Goal: Transaction & Acquisition: Purchase product/service

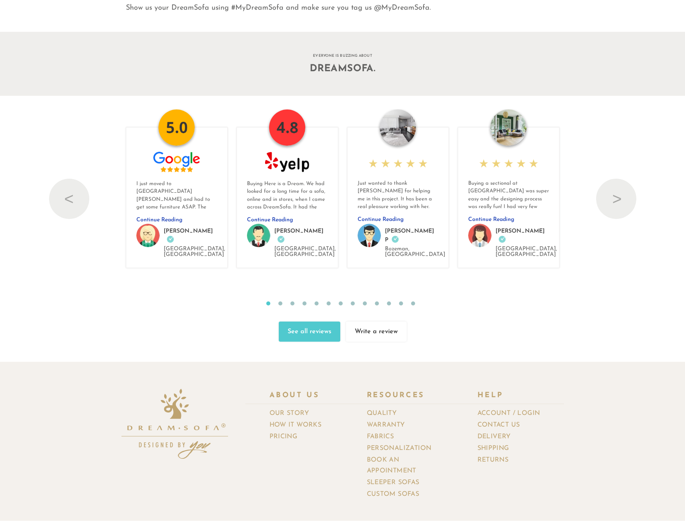
scroll to position [8704, 0]
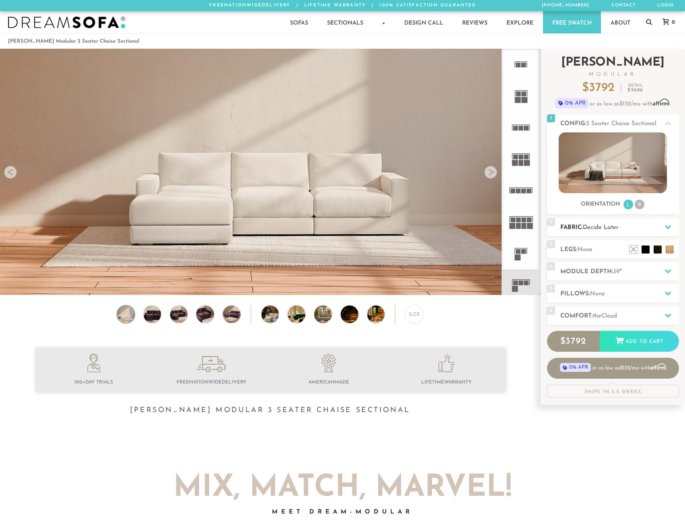
click at [614, 227] on span "Decide Later" at bounding box center [601, 228] width 36 height 6
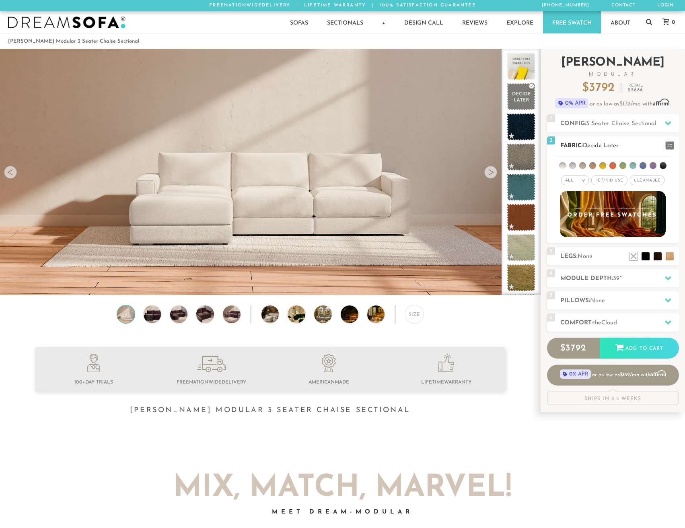
click at [575, 168] on li at bounding box center [572, 165] width 7 height 7
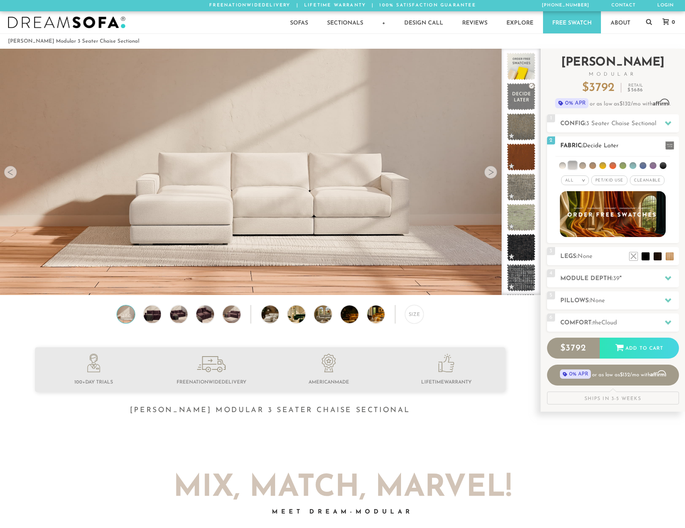
click at [563, 168] on li at bounding box center [562, 165] width 7 height 7
click at [581, 167] on li at bounding box center [583, 165] width 7 height 7
click at [583, 165] on li at bounding box center [583, 165] width 8 height 8
click at [576, 166] on li at bounding box center [573, 165] width 8 height 8
click at [564, 165] on li at bounding box center [563, 165] width 8 height 8
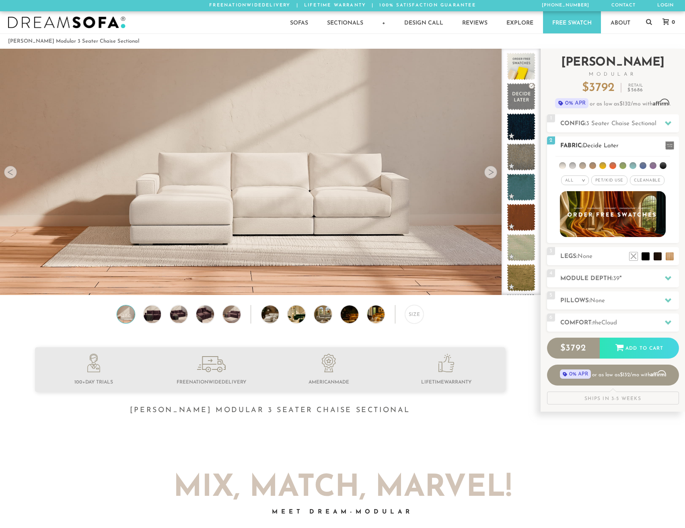
click at [610, 180] on span "Pet/Kid Use x" at bounding box center [610, 180] width 36 height 10
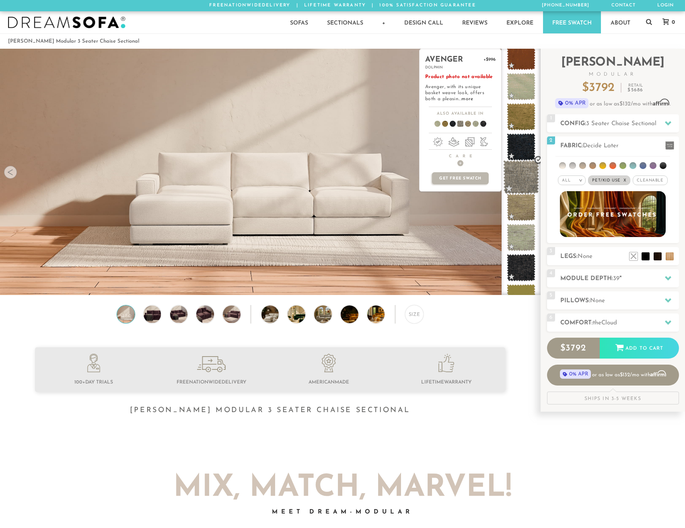
click at [523, 181] on span at bounding box center [521, 177] width 36 height 34
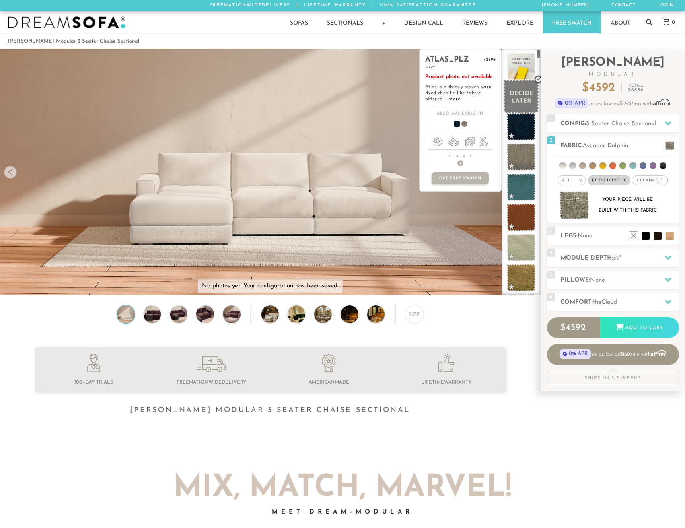
click at [524, 87] on span at bounding box center [521, 97] width 36 height 34
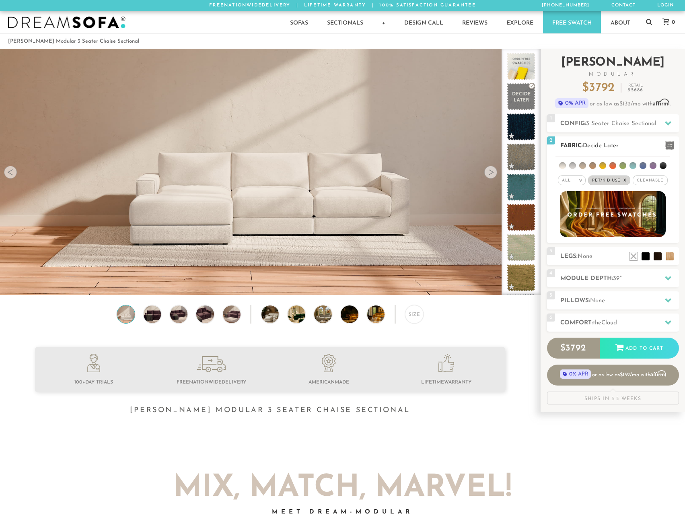
click at [599, 142] on h2 "Fabric: Decide Later" at bounding box center [620, 145] width 119 height 9
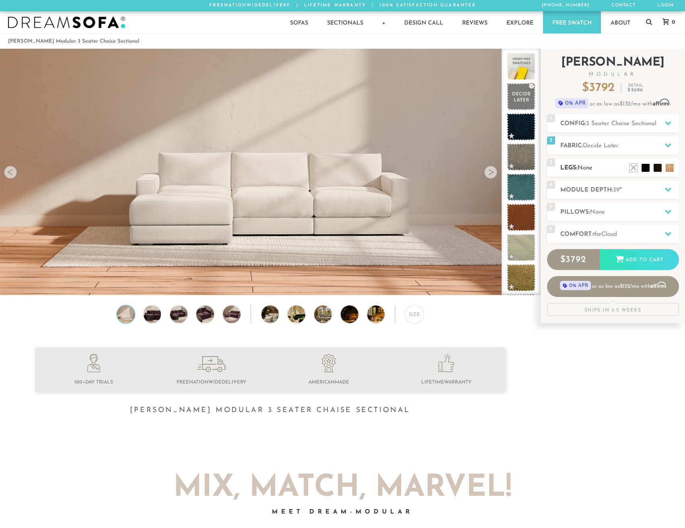
click at [593, 169] on span "None" at bounding box center [585, 168] width 15 height 6
click at [666, 169] on li at bounding box center [658, 156] width 32 height 32
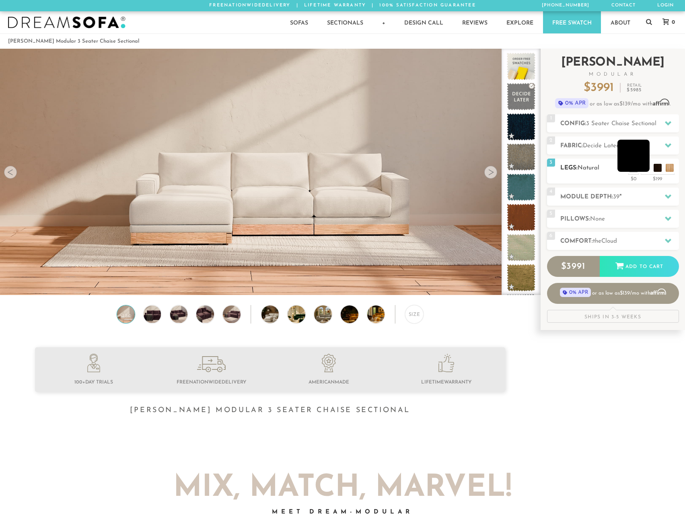
click at [635, 170] on li at bounding box center [634, 156] width 32 height 32
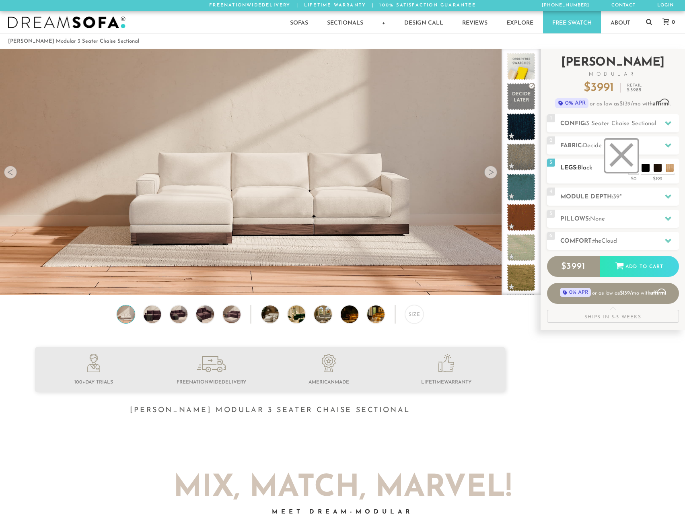
click at [632, 169] on li at bounding box center [622, 156] width 32 height 32
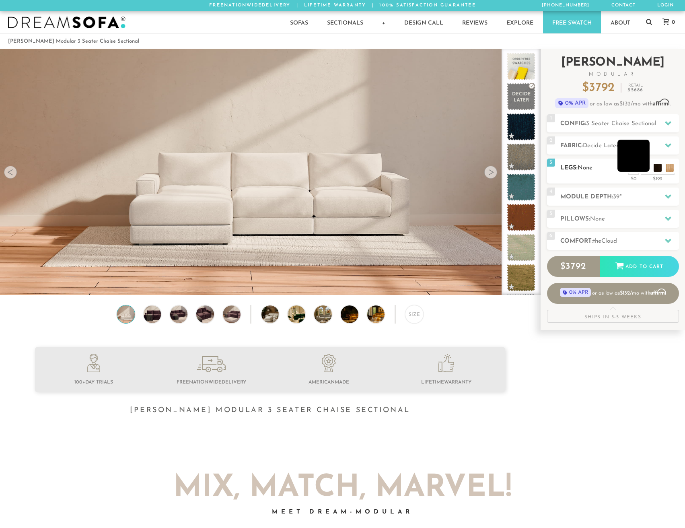
click at [642, 170] on li at bounding box center [634, 156] width 32 height 32
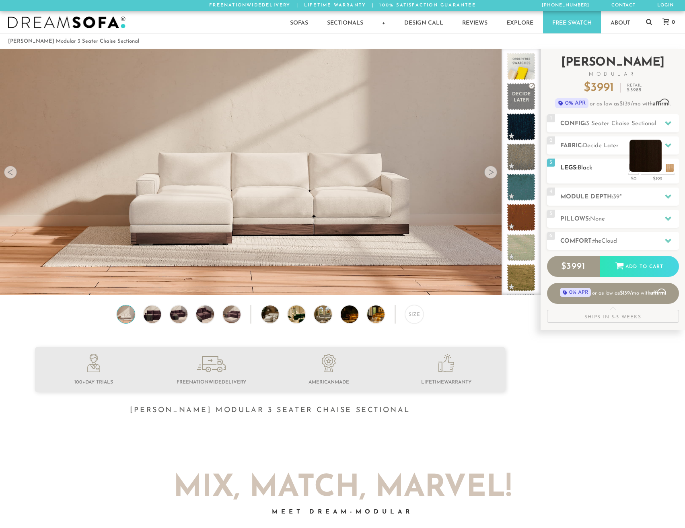
click at [656, 169] on li at bounding box center [646, 156] width 32 height 32
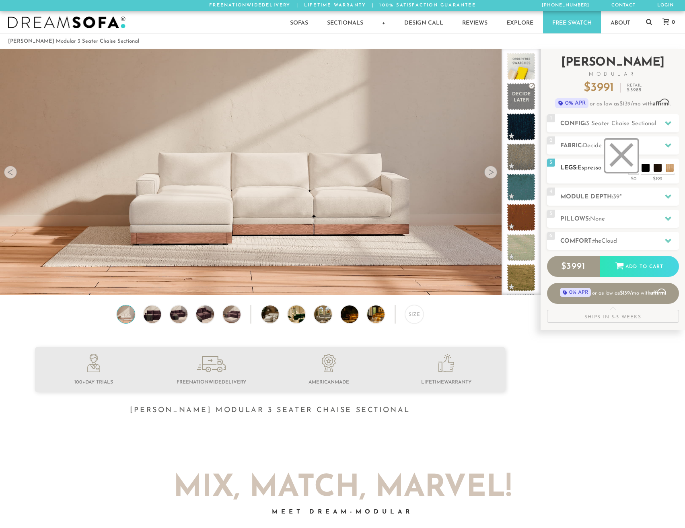
click at [633, 170] on li at bounding box center [622, 156] width 32 height 32
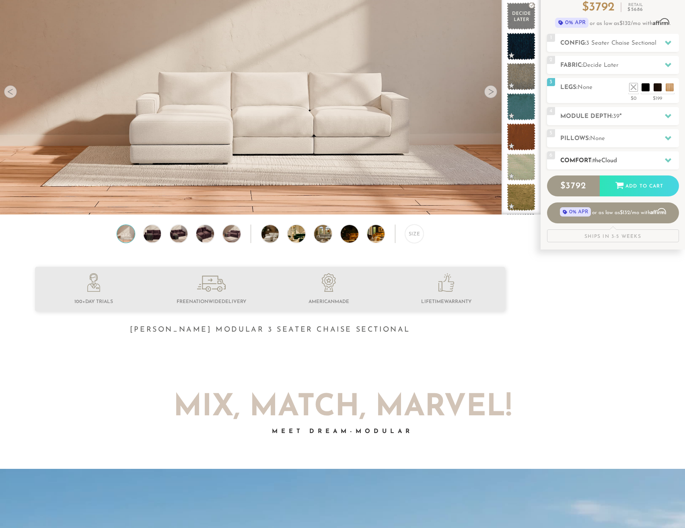
scroll to position [0, 0]
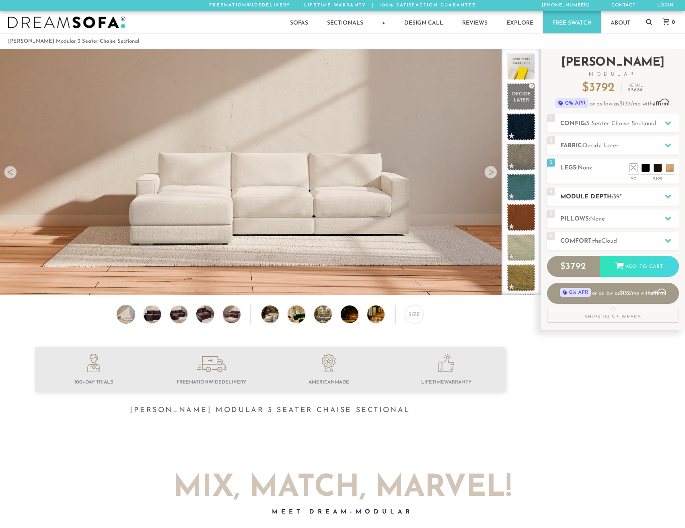
click at [597, 196] on h2 "Module Depth: 39 "" at bounding box center [620, 196] width 119 height 9
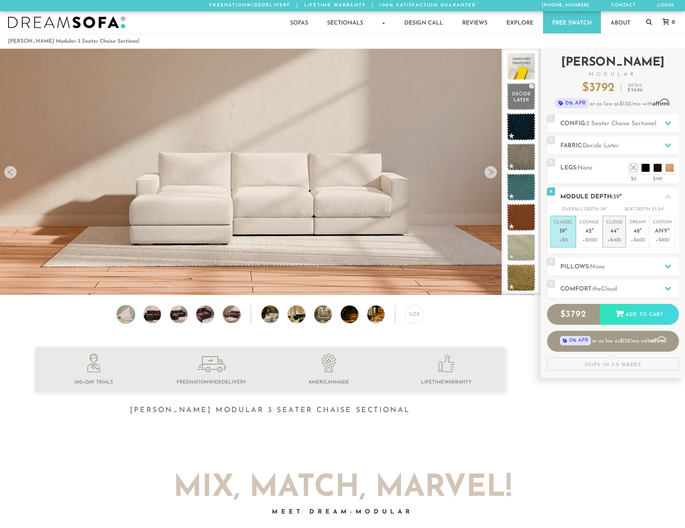
click at [612, 228] on span "44" at bounding box center [613, 231] width 6 height 7
click at [155, 318] on img at bounding box center [152, 314] width 21 height 18
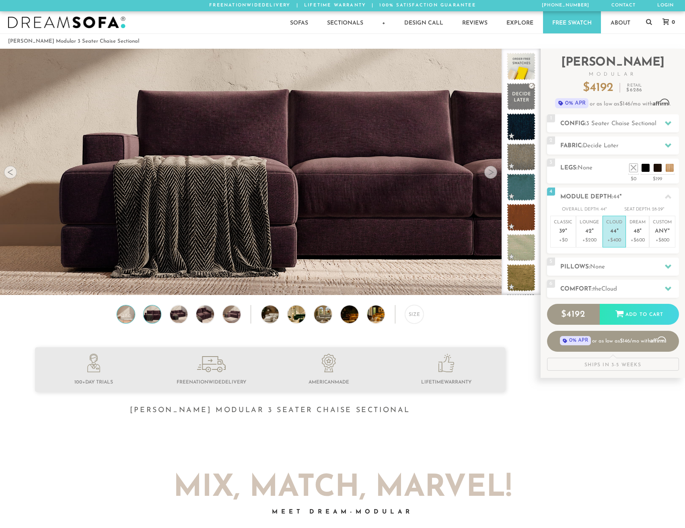
click at [124, 316] on img at bounding box center [125, 314] width 21 height 18
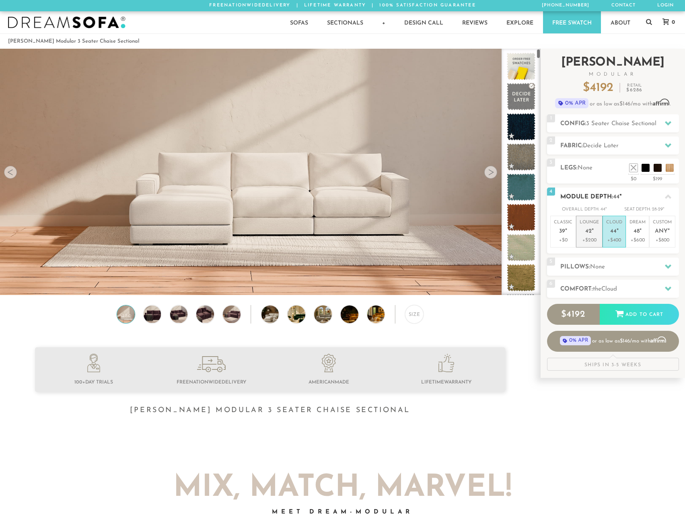
click at [589, 237] on p "+$200" at bounding box center [589, 240] width 19 height 7
click at [592, 193] on h2 "Module Depth: 42 "" at bounding box center [620, 196] width 119 height 9
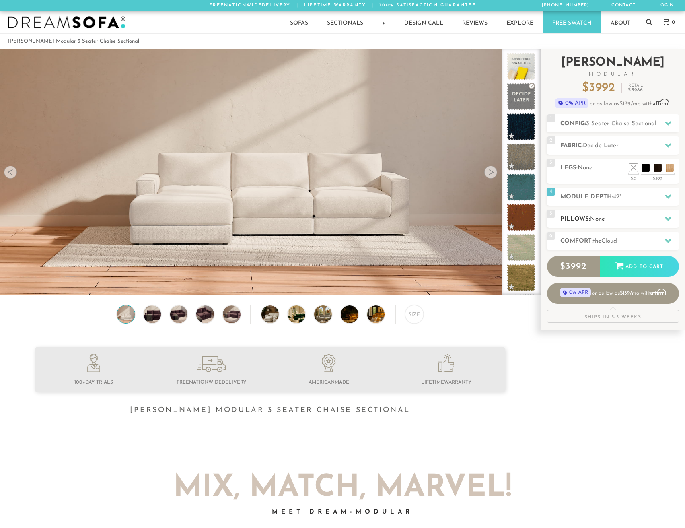
click at [583, 219] on h2 "Pillows: None" at bounding box center [620, 218] width 119 height 9
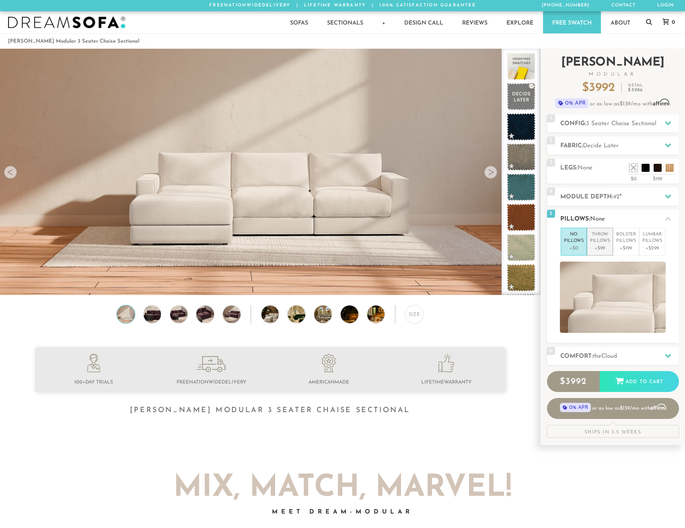
click at [598, 251] on p "+$99" at bounding box center [600, 248] width 20 height 7
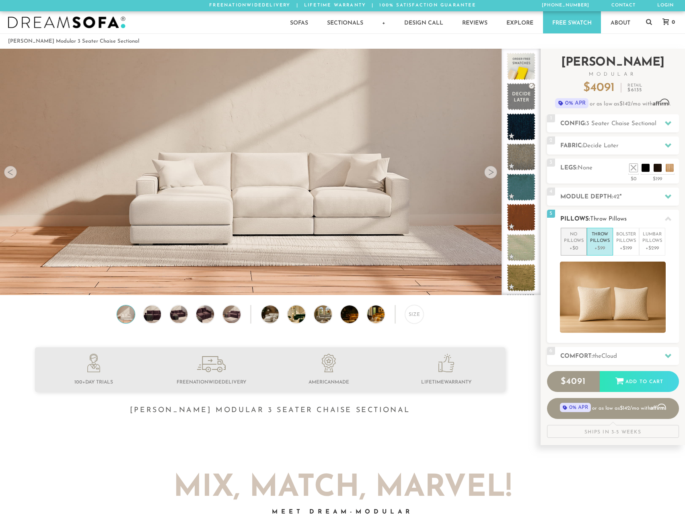
click at [573, 247] on p "+$0" at bounding box center [574, 248] width 20 height 7
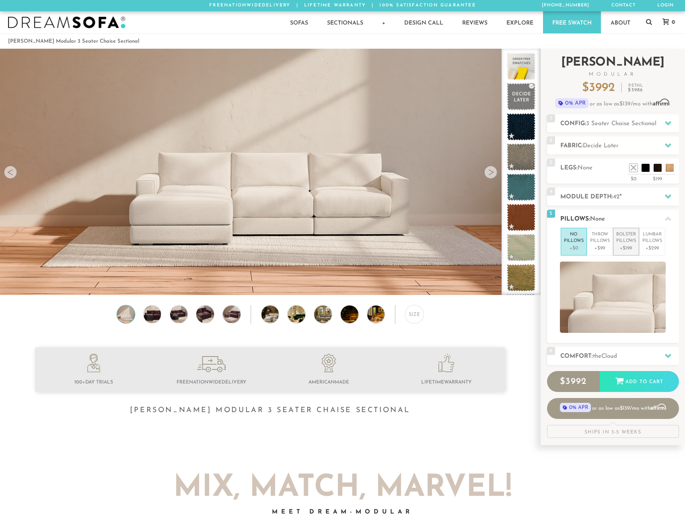
click at [629, 249] on p "+$199" at bounding box center [627, 248] width 20 height 7
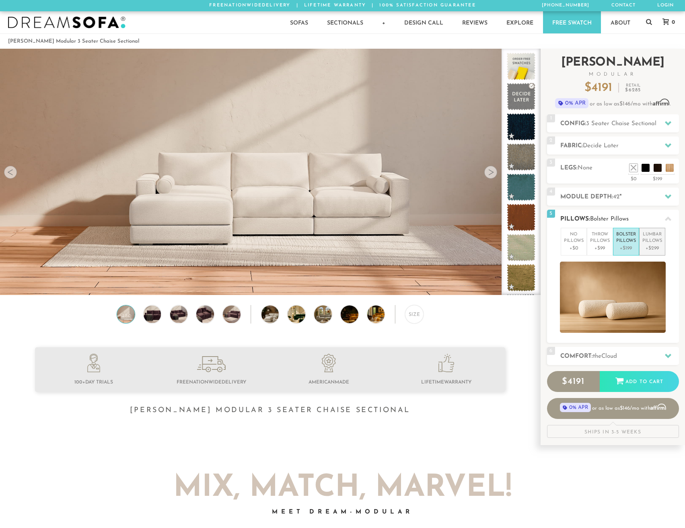
click at [652, 247] on p "+$299" at bounding box center [653, 248] width 20 height 7
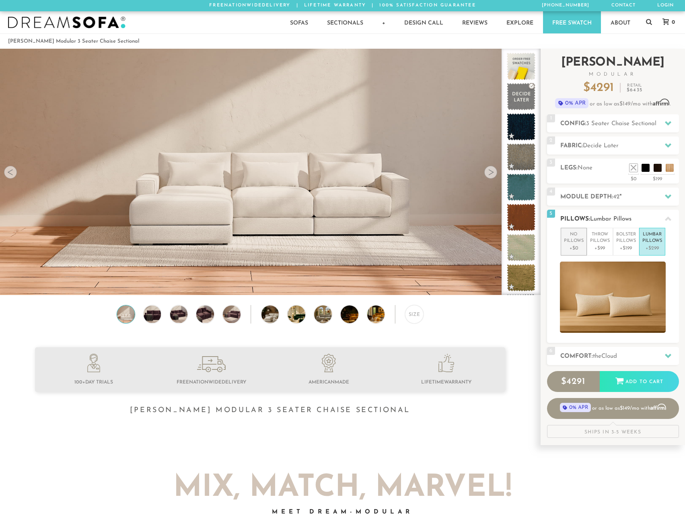
click at [571, 247] on p "+$0" at bounding box center [574, 248] width 20 height 7
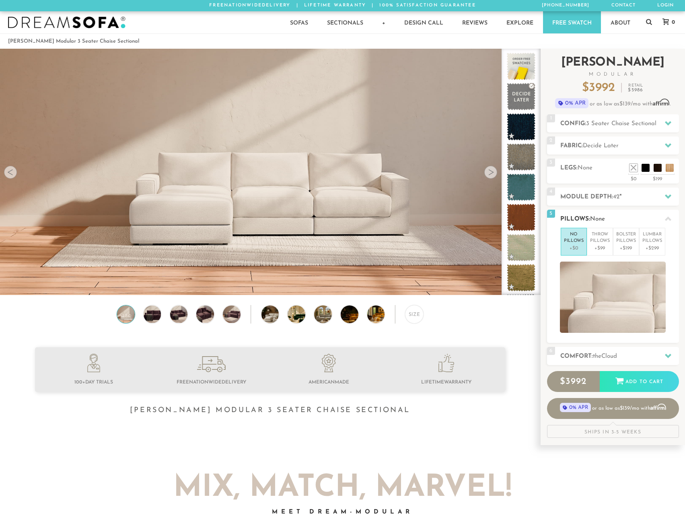
click at [603, 215] on h2 "Pillows: None" at bounding box center [620, 218] width 119 height 9
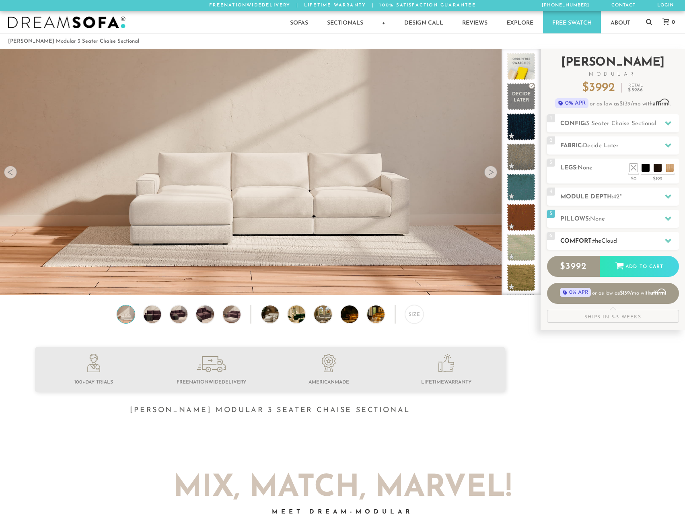
click at [600, 245] on h2 "Comfort: the Cloud" at bounding box center [620, 241] width 119 height 9
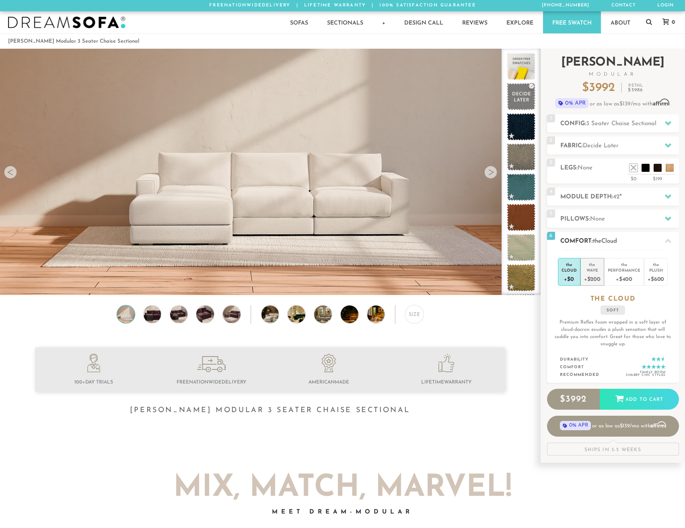
click at [590, 273] on div "+$200" at bounding box center [592, 279] width 16 height 12
click at [567, 274] on div "+$0" at bounding box center [569, 279] width 15 height 12
click at [629, 275] on div "+$400" at bounding box center [624, 279] width 33 height 12
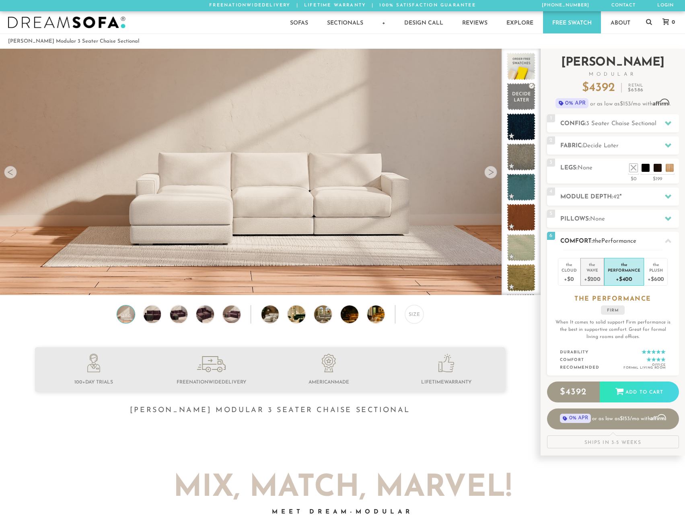
click at [590, 277] on div "+$200" at bounding box center [592, 279] width 16 height 12
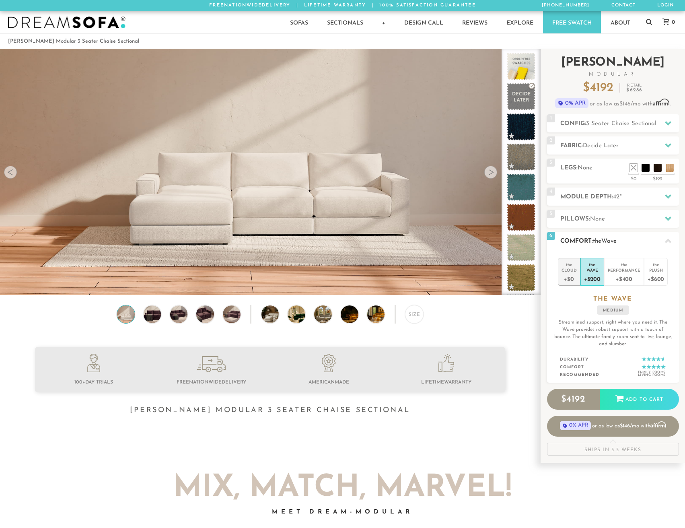
click at [569, 277] on div "+$0" at bounding box center [569, 279] width 15 height 12
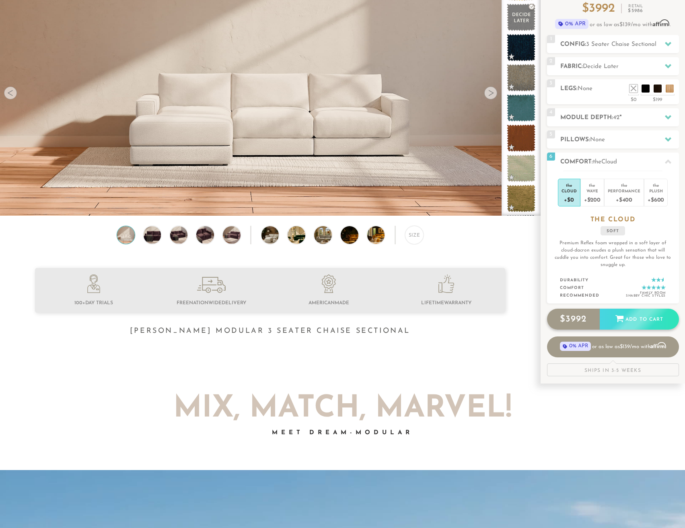
scroll to position [80, 0]
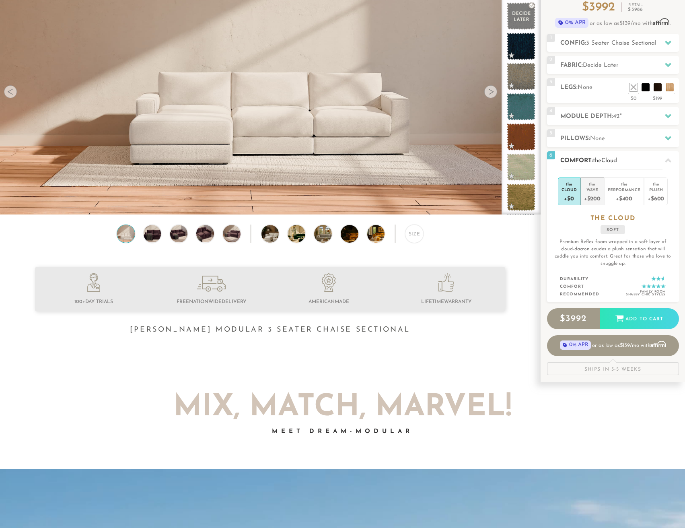
click at [598, 199] on div "+$200" at bounding box center [592, 198] width 16 height 12
click at [580, 199] on li "the Cloud +$0" at bounding box center [569, 191] width 23 height 28
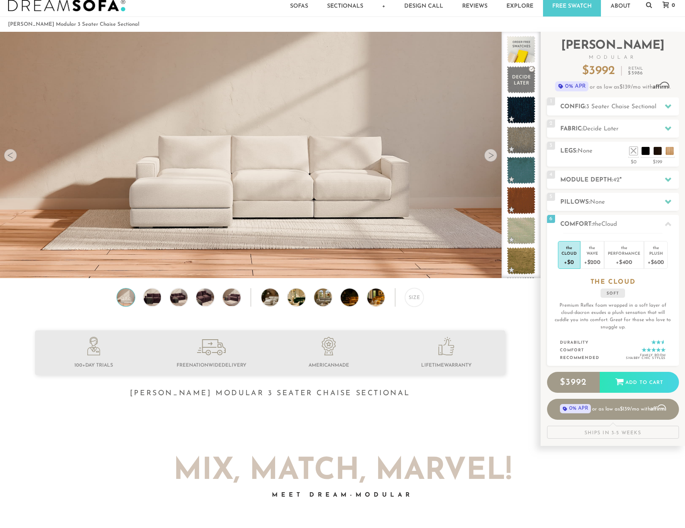
scroll to position [0, 0]
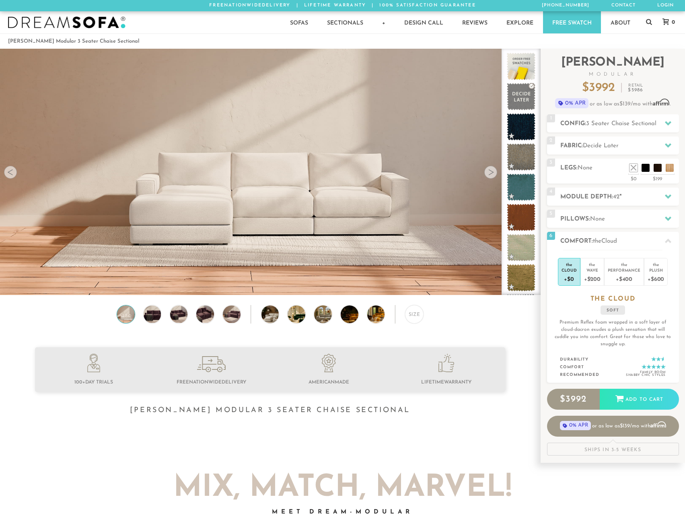
click at [495, 178] on div at bounding box center [491, 172] width 13 height 13
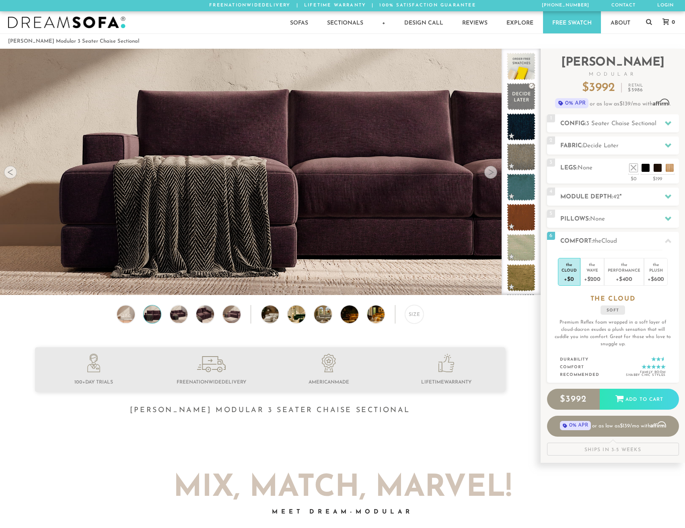
click at [495, 178] on div at bounding box center [491, 172] width 13 height 13
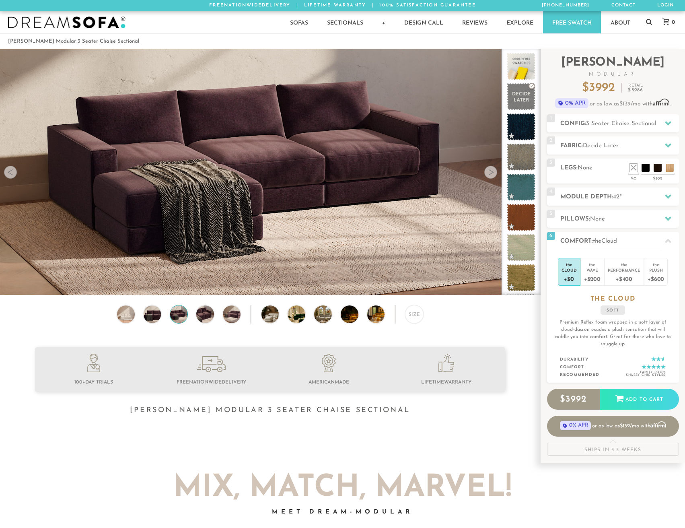
click at [495, 177] on div at bounding box center [491, 172] width 13 height 13
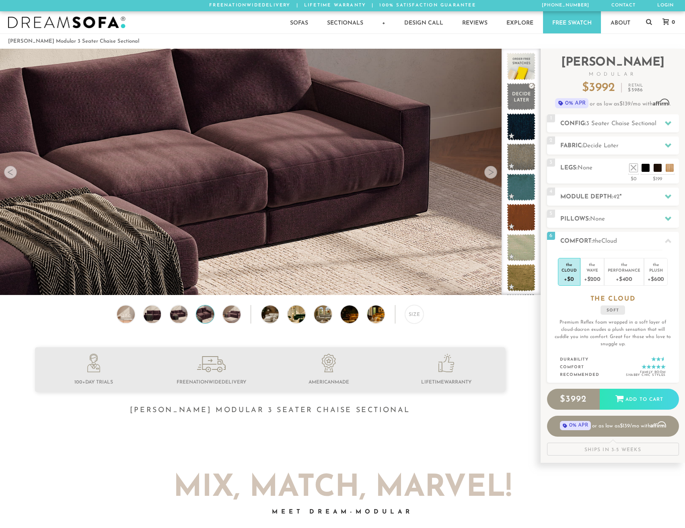
click at [495, 177] on div at bounding box center [491, 172] width 13 height 13
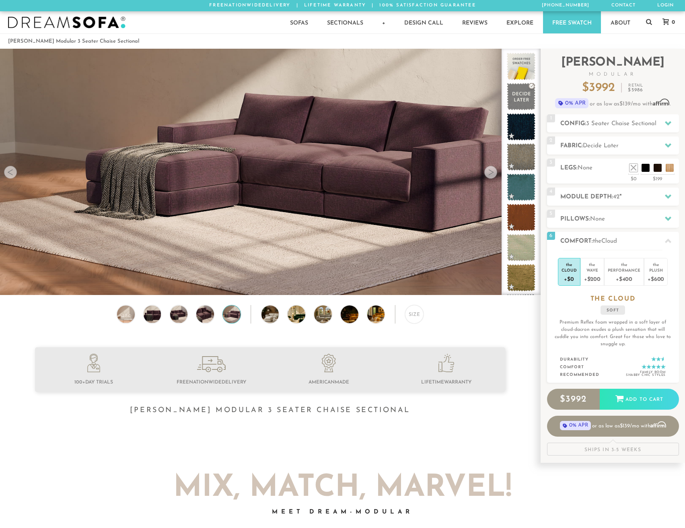
click at [495, 177] on div at bounding box center [491, 172] width 13 height 13
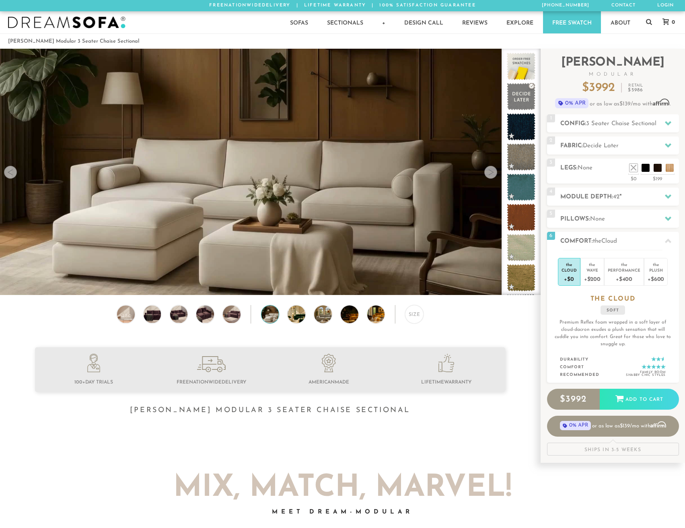
click at [495, 177] on div at bounding box center [491, 172] width 13 height 13
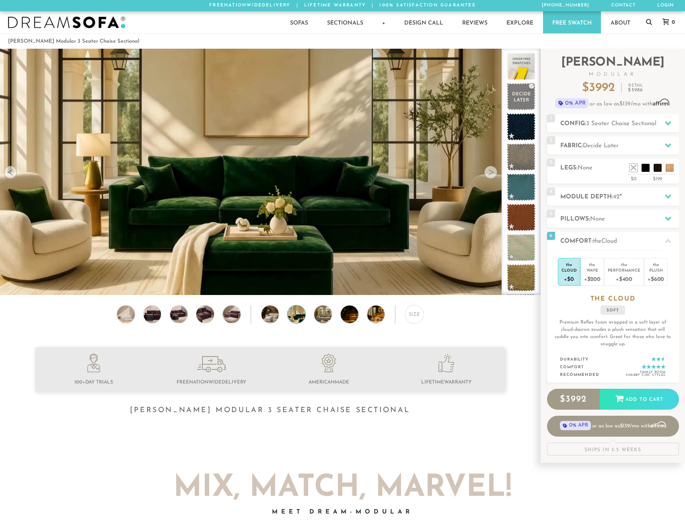
click at [495, 177] on div at bounding box center [491, 172] width 13 height 13
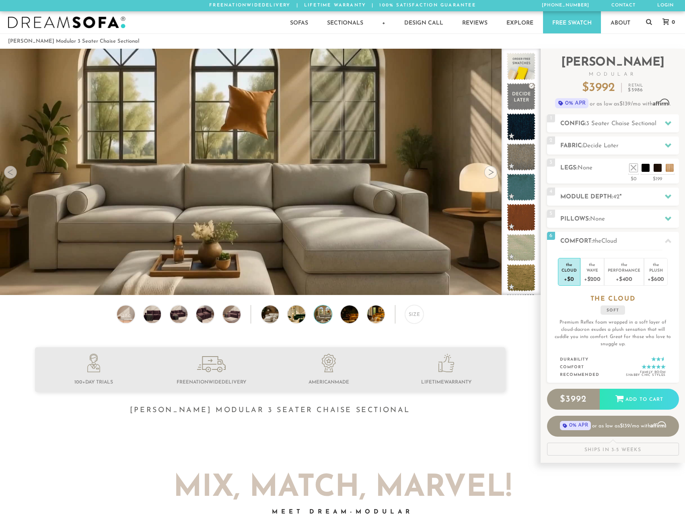
click at [495, 178] on div at bounding box center [491, 172] width 13 height 13
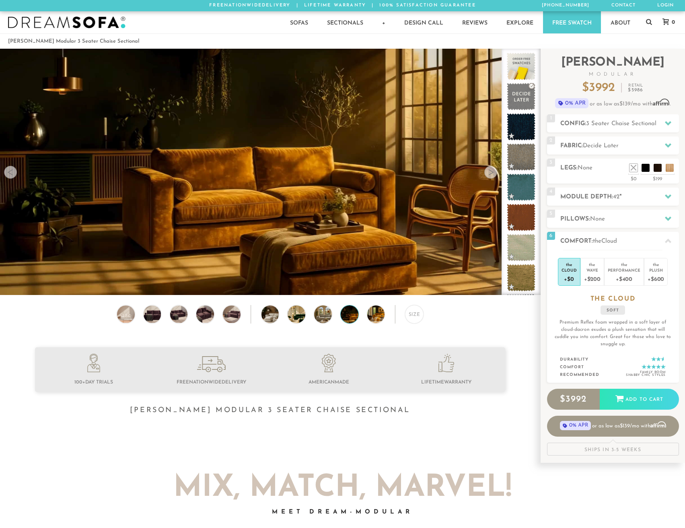
click at [495, 178] on div at bounding box center [491, 172] width 13 height 13
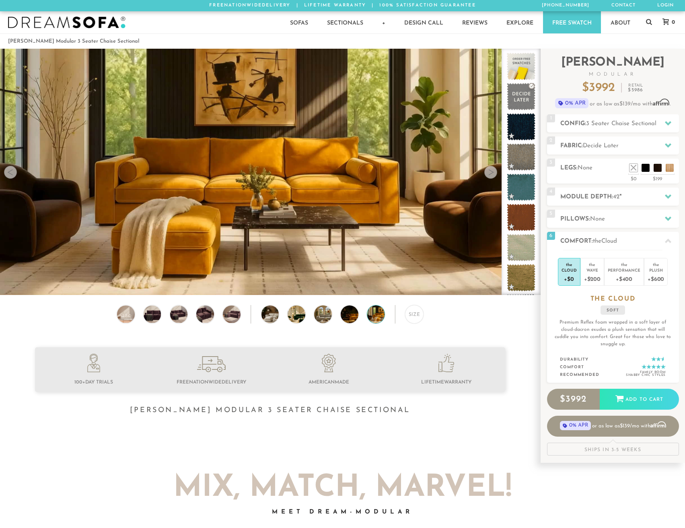
click at [495, 178] on div at bounding box center [491, 172] width 13 height 13
